Goal: Transaction & Acquisition: Download file/media

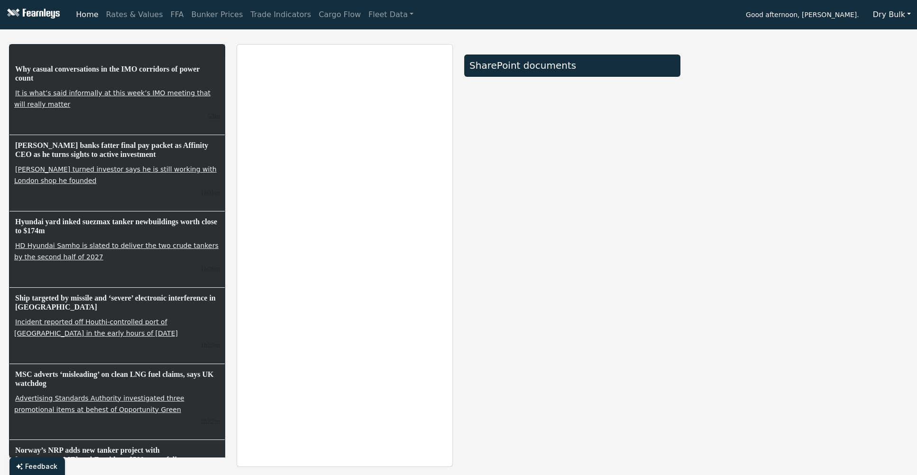
click at [896, 10] on button "Dry Bulk" at bounding box center [891, 15] width 50 height 18
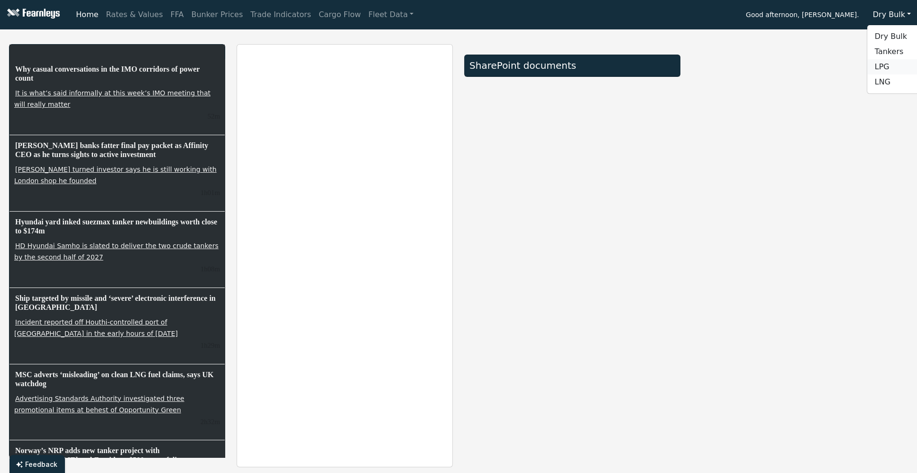
click at [890, 67] on link "LPG" at bounding box center [904, 66] width 75 height 15
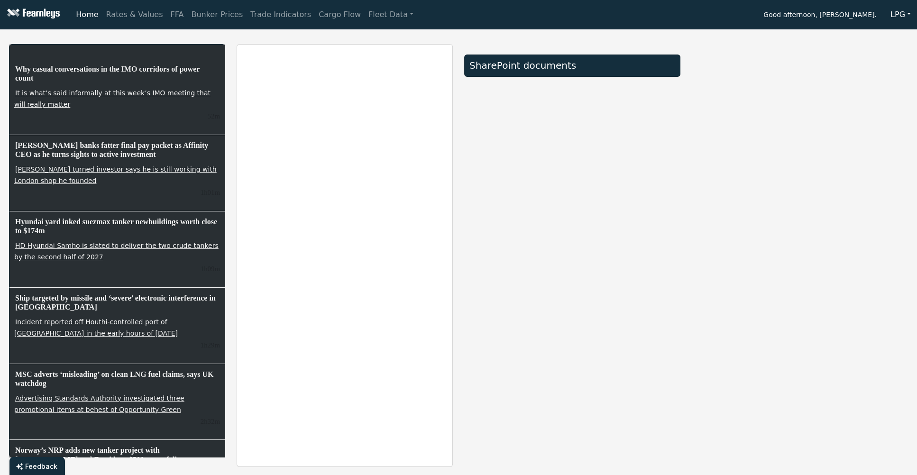
click at [123, 24] on nav "Home Rates & Values FFA Bunker Prices Trade Indicators Cargo Flow Fleet Data Go…" at bounding box center [458, 14] width 917 height 29
click at [123, 14] on link "Rates & Values" at bounding box center [134, 14] width 64 height 19
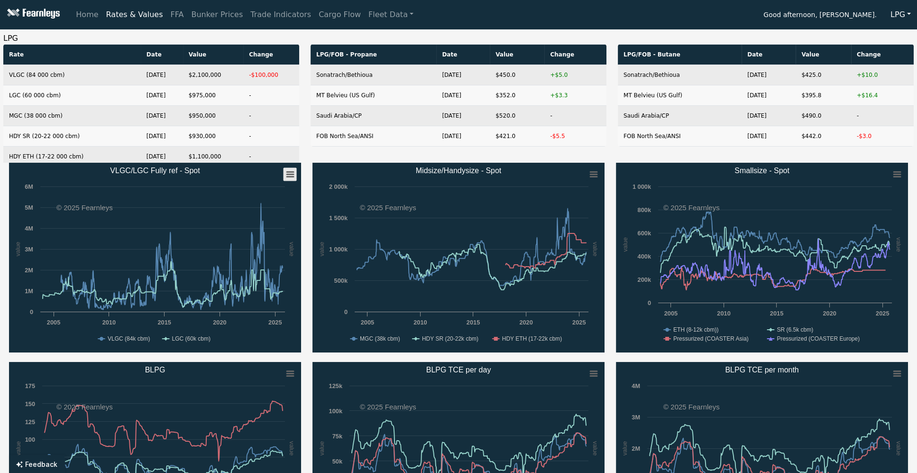
click at [287, 175] on rect "VLGC/LGC Fully ref - Spot" at bounding box center [289, 174] width 13 height 13
click at [265, 215] on li "Download XLS" at bounding box center [260, 219] width 66 height 13
click at [591, 170] on rect "Midsize/Handysize - Spot" at bounding box center [592, 174] width 13 height 13
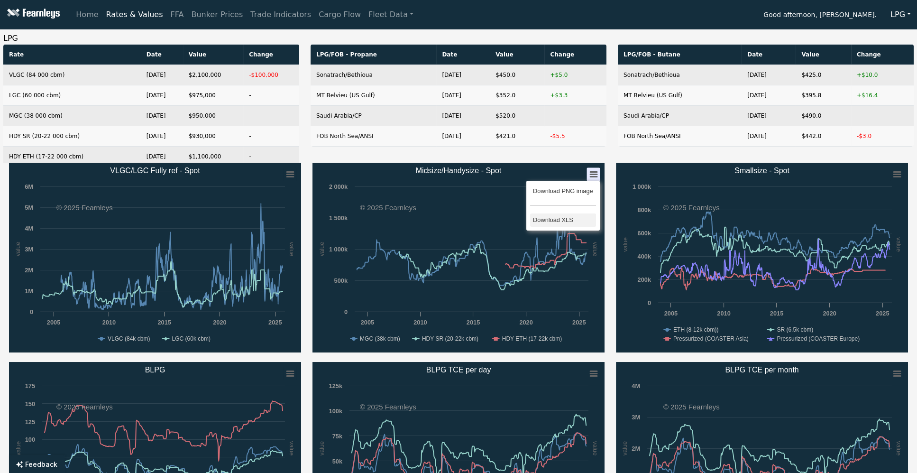
click at [551, 218] on li "Download XLS" at bounding box center [563, 219] width 66 height 13
